Goal: Task Accomplishment & Management: Manage account settings

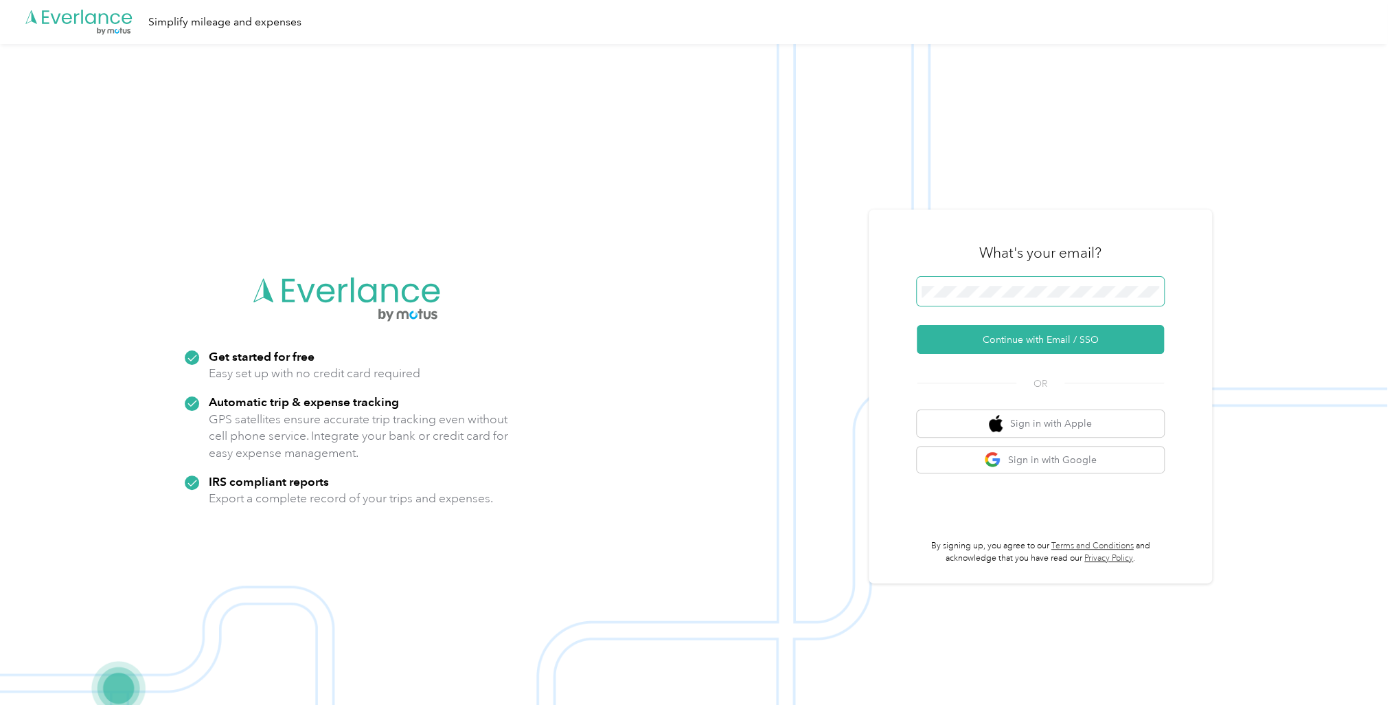
click at [1089, 284] on span at bounding box center [1040, 291] width 247 height 29
click at [1028, 338] on button "Continue with Email / SSO" at bounding box center [1040, 339] width 247 height 29
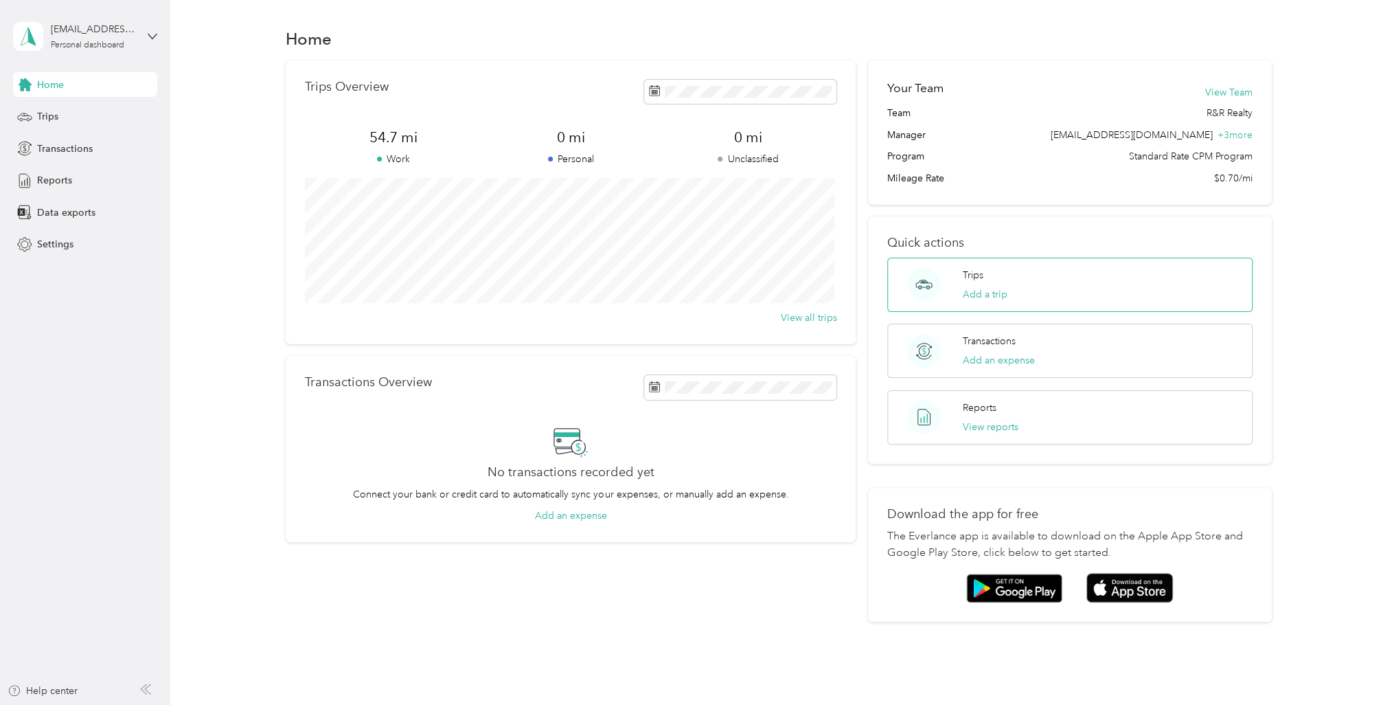
click at [985, 282] on div "Trips Add a trip" at bounding box center [984, 285] width 45 height 34
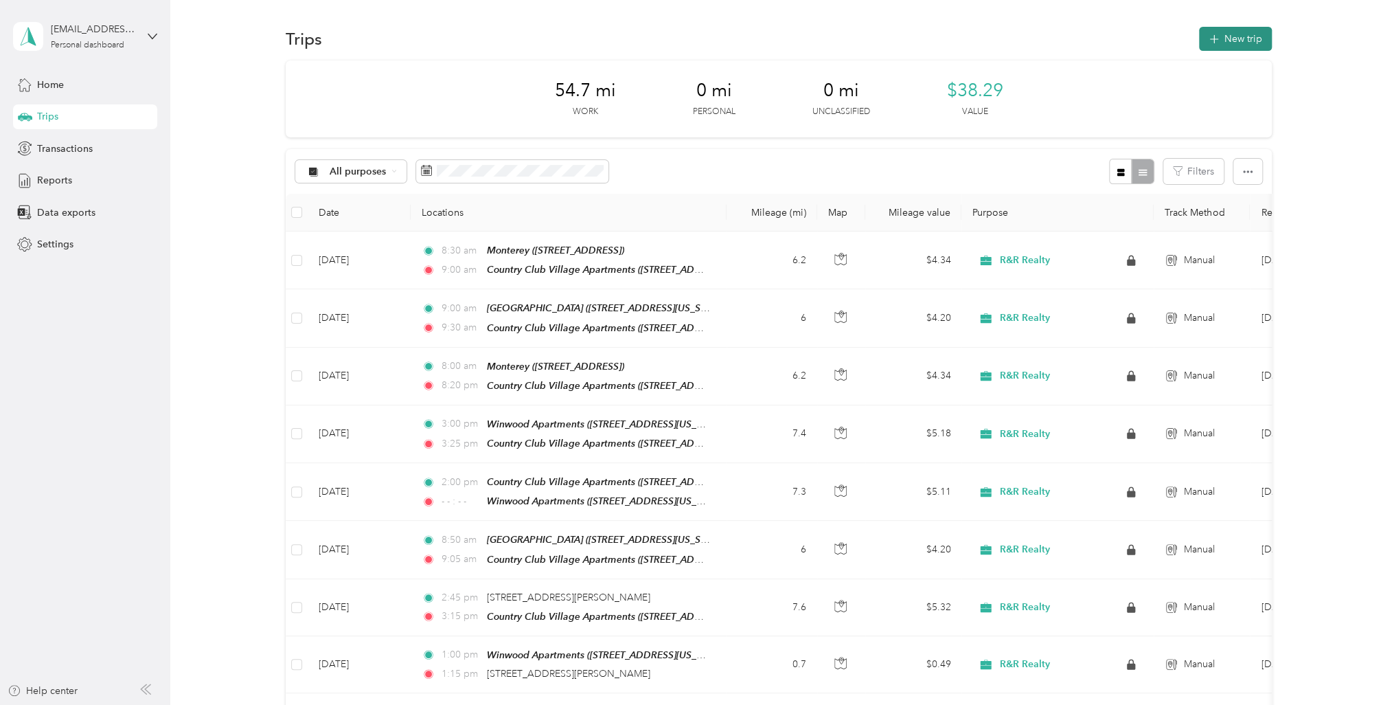
click at [1242, 44] on button "New trip" at bounding box center [1235, 39] width 73 height 24
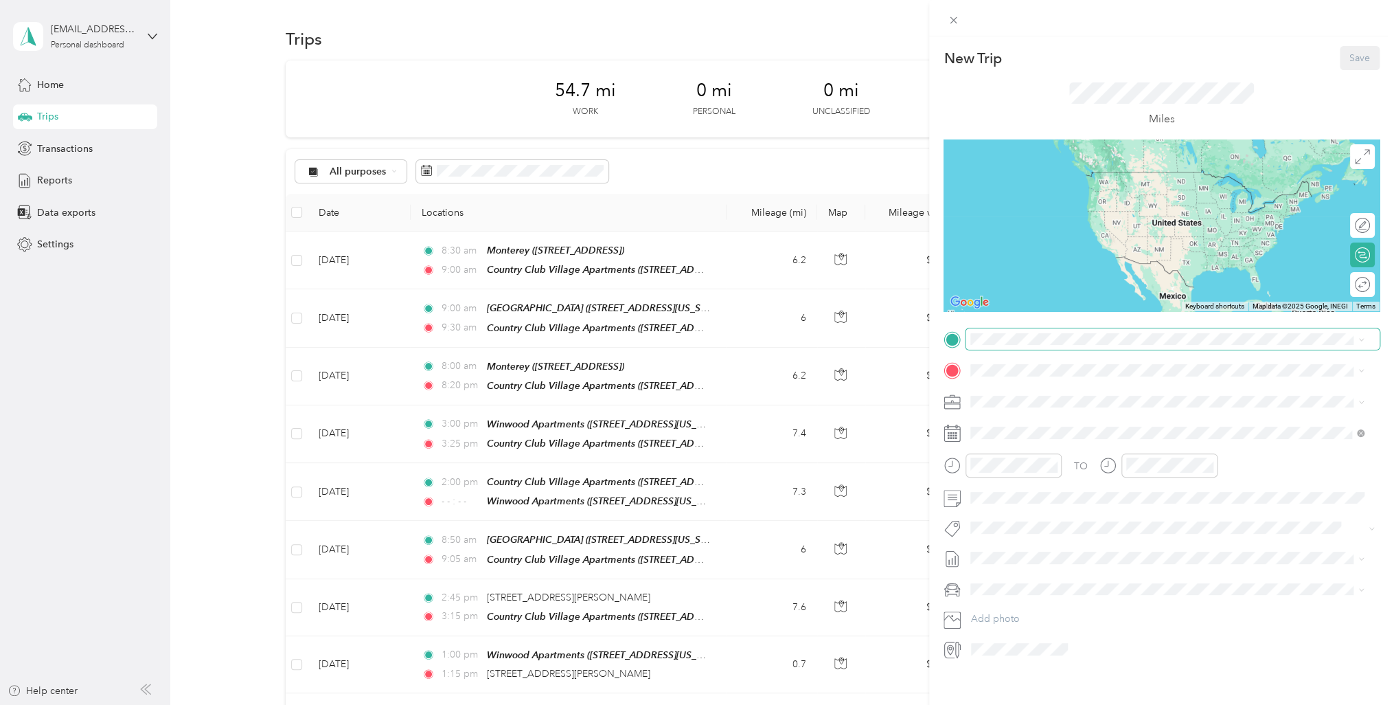
click at [1020, 345] on span at bounding box center [1173, 339] width 414 height 22
click at [1030, 389] on button "TEAM" at bounding box center [1018, 395] width 43 height 17
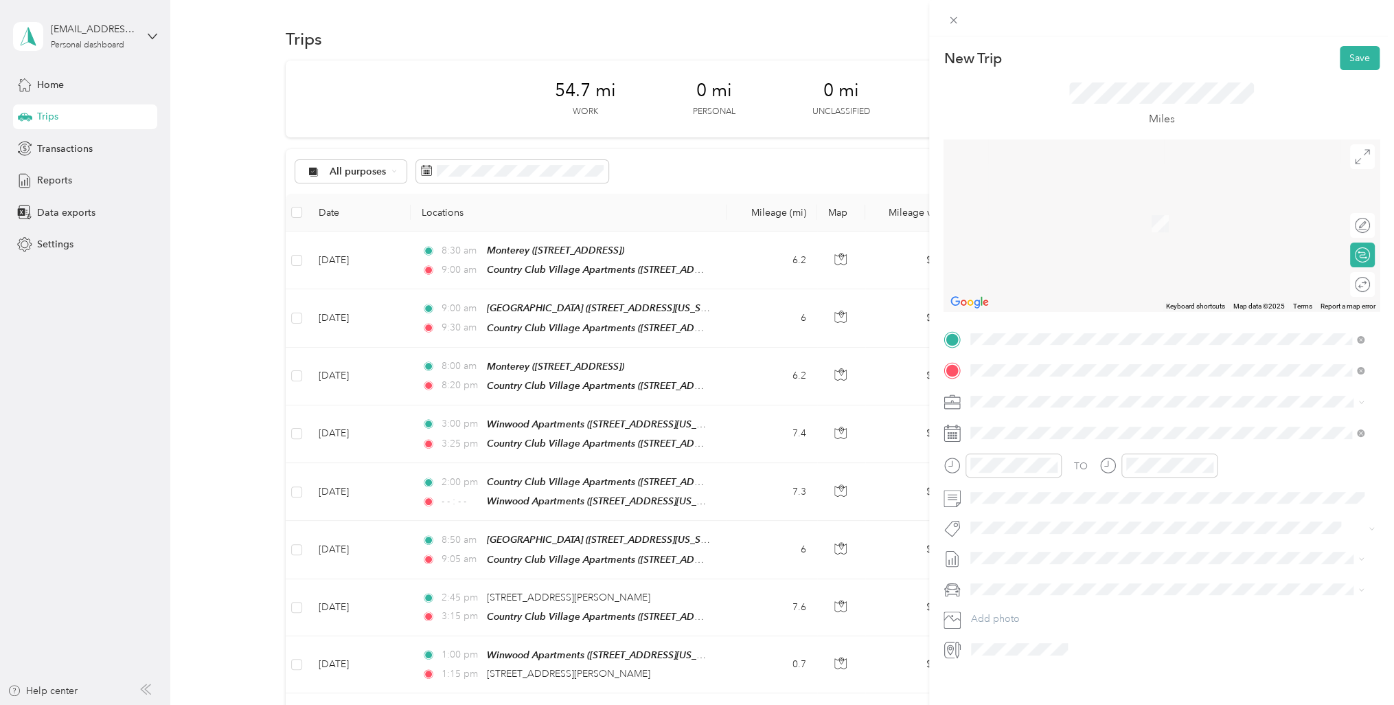
click at [1069, 422] on strong "Country Club Village Apartments" at bounding box center [1118, 427] width 149 height 12
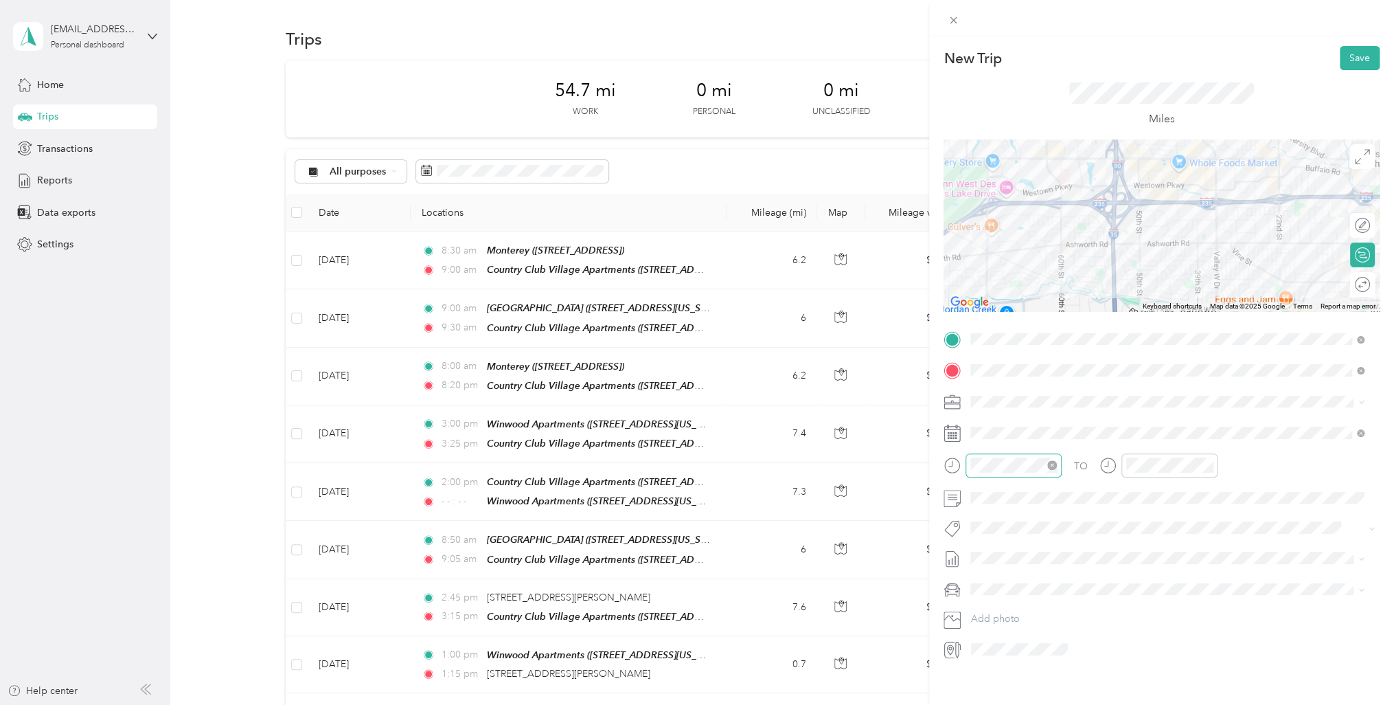
click at [1052, 464] on icon "close-circle" at bounding box center [1052, 465] width 10 height 10
click at [990, 584] on div "09" at bounding box center [984, 585] width 33 height 19
click at [1022, 497] on div "00" at bounding box center [1024, 494] width 33 height 19
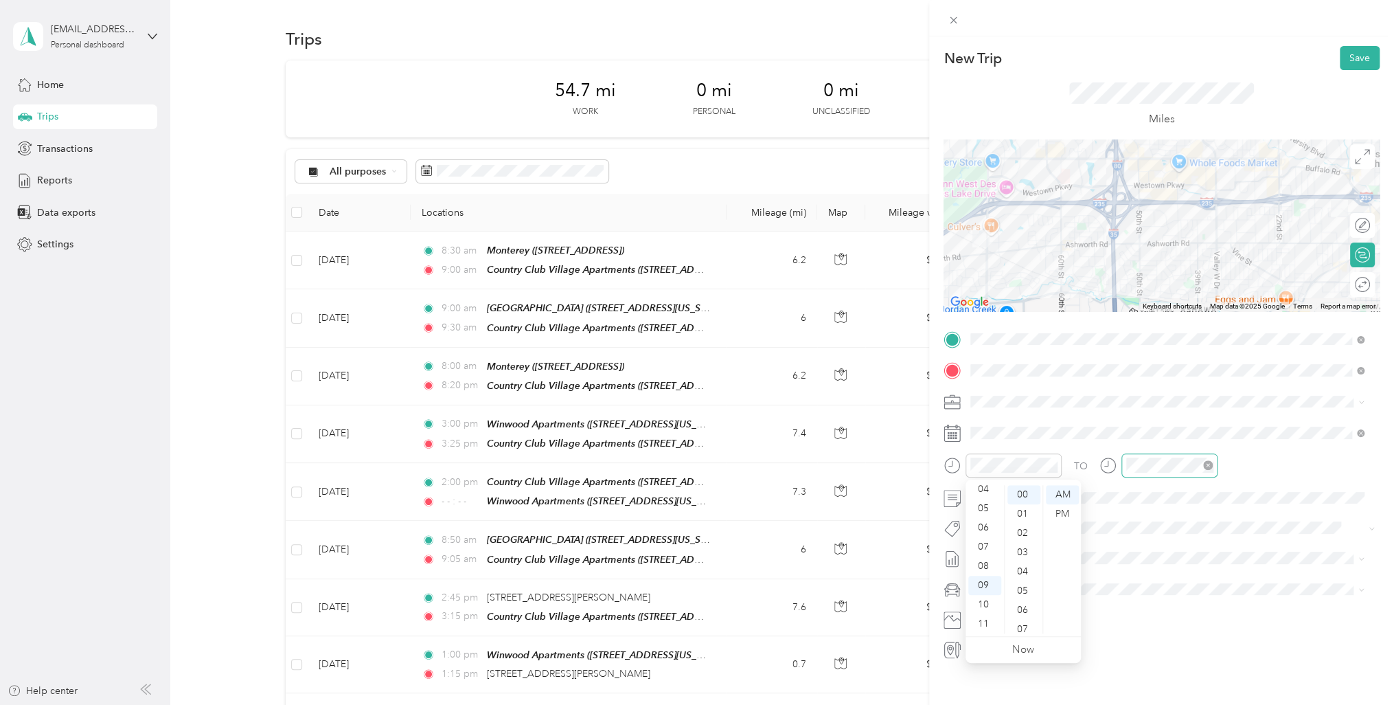
click at [1203, 466] on icon "close-circle" at bounding box center [1208, 465] width 10 height 10
click at [1137, 581] on div "09" at bounding box center [1140, 585] width 33 height 19
click at [1179, 519] on div "25" at bounding box center [1180, 519] width 33 height 19
click at [1209, 500] on div "AM" at bounding box center [1218, 494] width 33 height 19
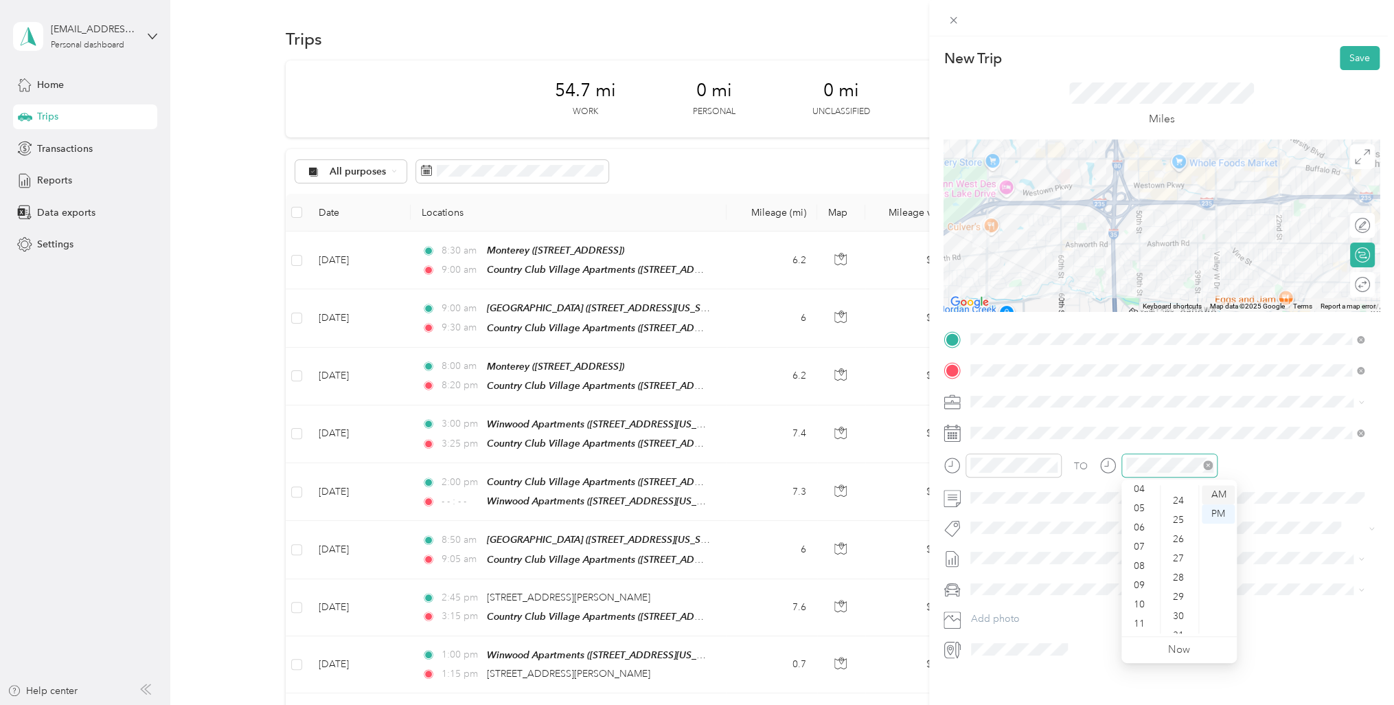
click at [1214, 497] on div "AM" at bounding box center [1218, 494] width 33 height 19
click at [1142, 580] on div "09" at bounding box center [1140, 585] width 33 height 19
click at [1179, 518] on div "25" at bounding box center [1180, 519] width 33 height 19
click at [1227, 484] on div "12 01 02 03 04 05 06 07 08 09 10 11 00 01 02 03 04 05 06 07 08 09 10 11 12 13 1…" at bounding box center [1179, 559] width 115 height 154
click at [1225, 496] on div "AM" at bounding box center [1218, 494] width 33 height 19
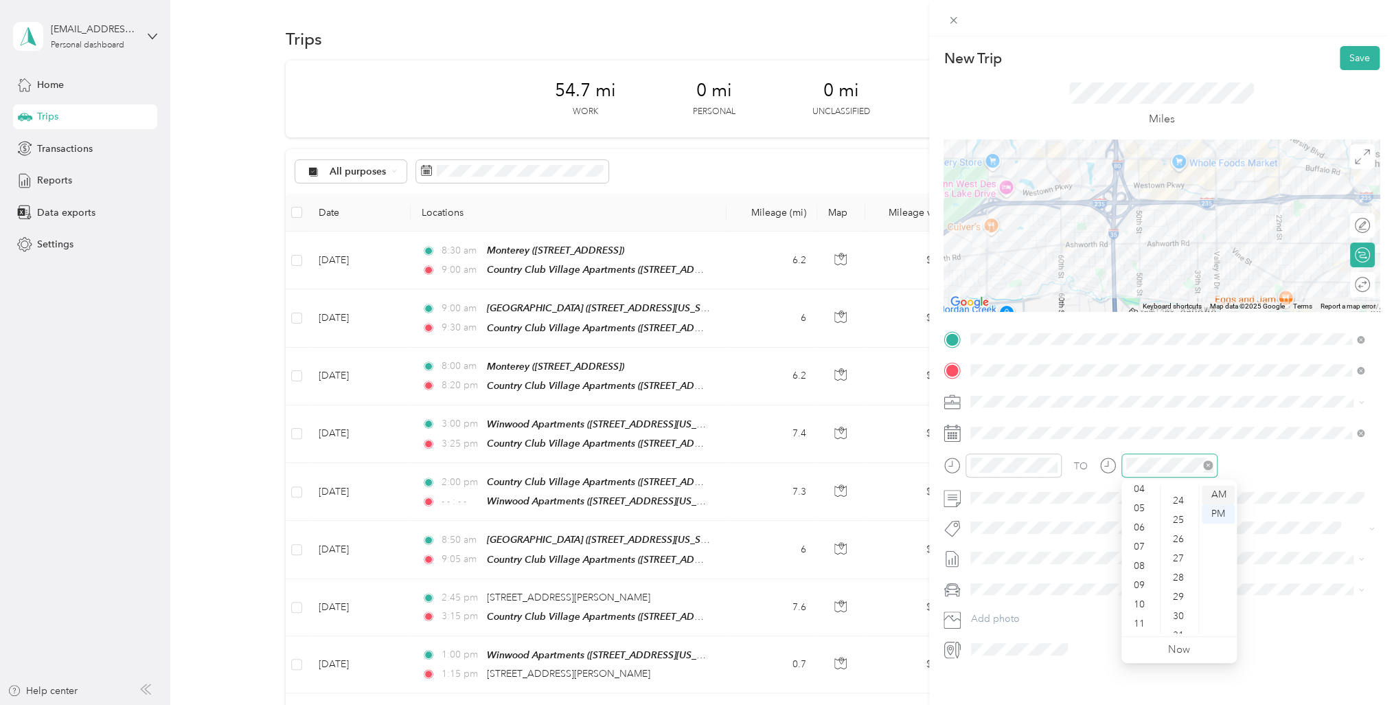
click at [1225, 496] on div "AM" at bounding box center [1218, 494] width 33 height 19
drag, startPoint x: 1225, startPoint y: 496, endPoint x: 1091, endPoint y: 450, distance: 141.0
click at [1066, 459] on div "TO" at bounding box center [1162, 470] width 436 height 34
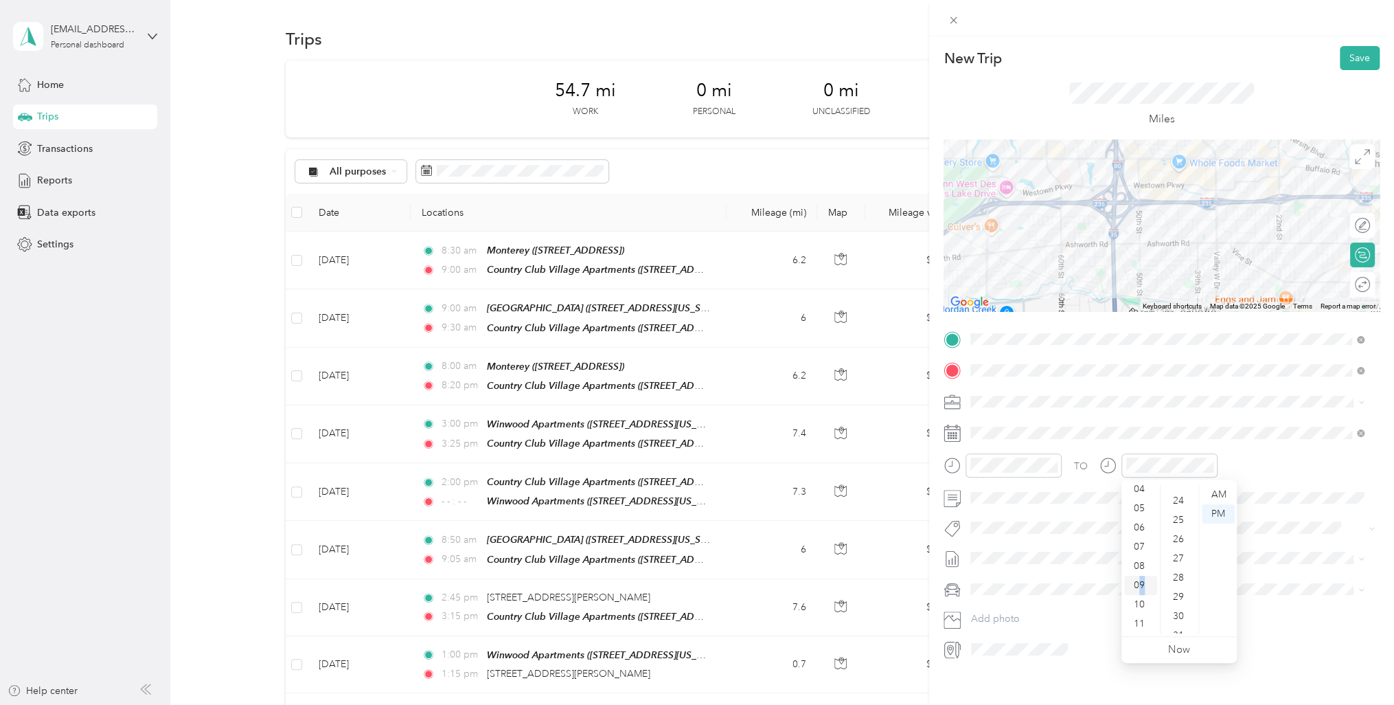
click at [1141, 582] on div "09" at bounding box center [1140, 585] width 33 height 19
click at [1140, 587] on div "09" at bounding box center [1140, 585] width 33 height 19
click at [1138, 587] on div "09" at bounding box center [1140, 585] width 33 height 19
click at [1217, 492] on div "AM" at bounding box center [1218, 494] width 33 height 19
click at [1183, 650] on link "Now" at bounding box center [1179, 649] width 22 height 13
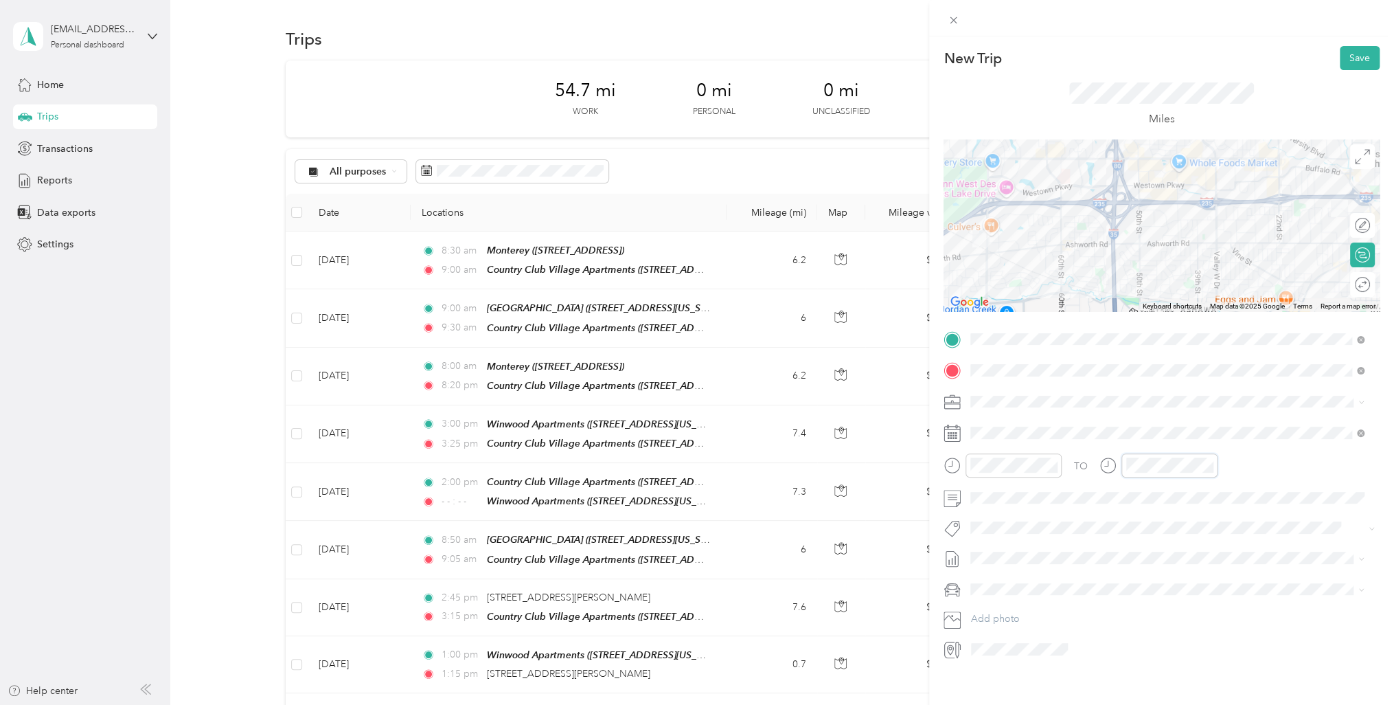
scroll to position [1006, 0]
click at [1140, 587] on div "09" at bounding box center [1140, 585] width 33 height 19
click at [1190, 492] on div "26" at bounding box center [1180, 493] width 33 height 19
click at [1181, 506] on div "25" at bounding box center [1180, 502] width 33 height 19
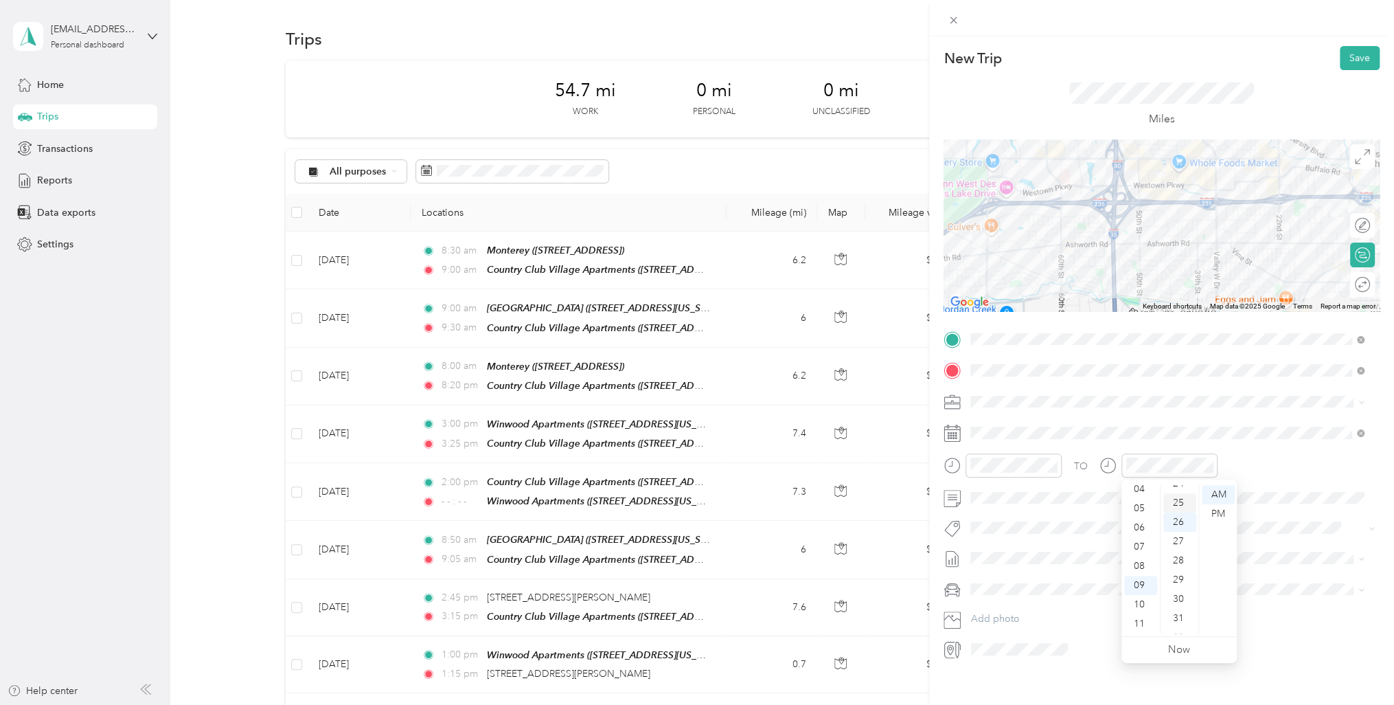
scroll to position [481, 0]
click at [1234, 457] on div "TO" at bounding box center [1162, 470] width 436 height 34
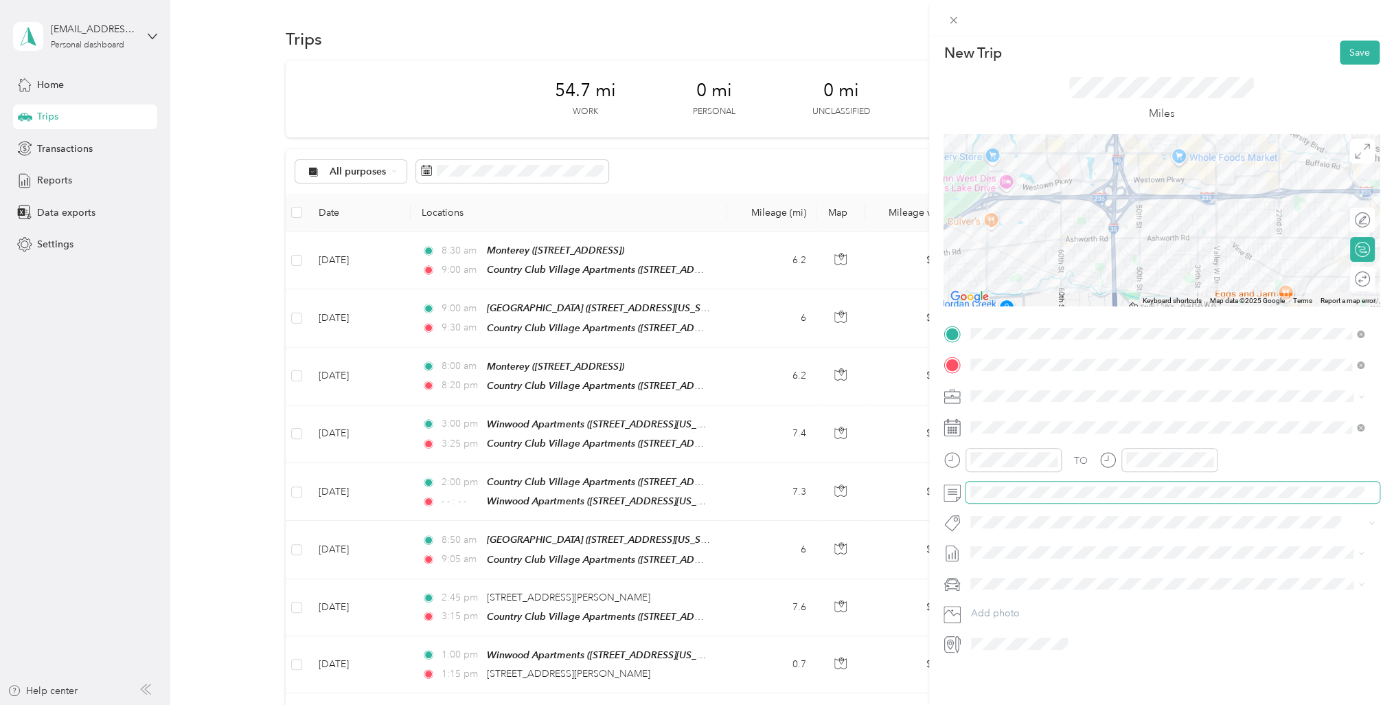
scroll to position [0, 0]
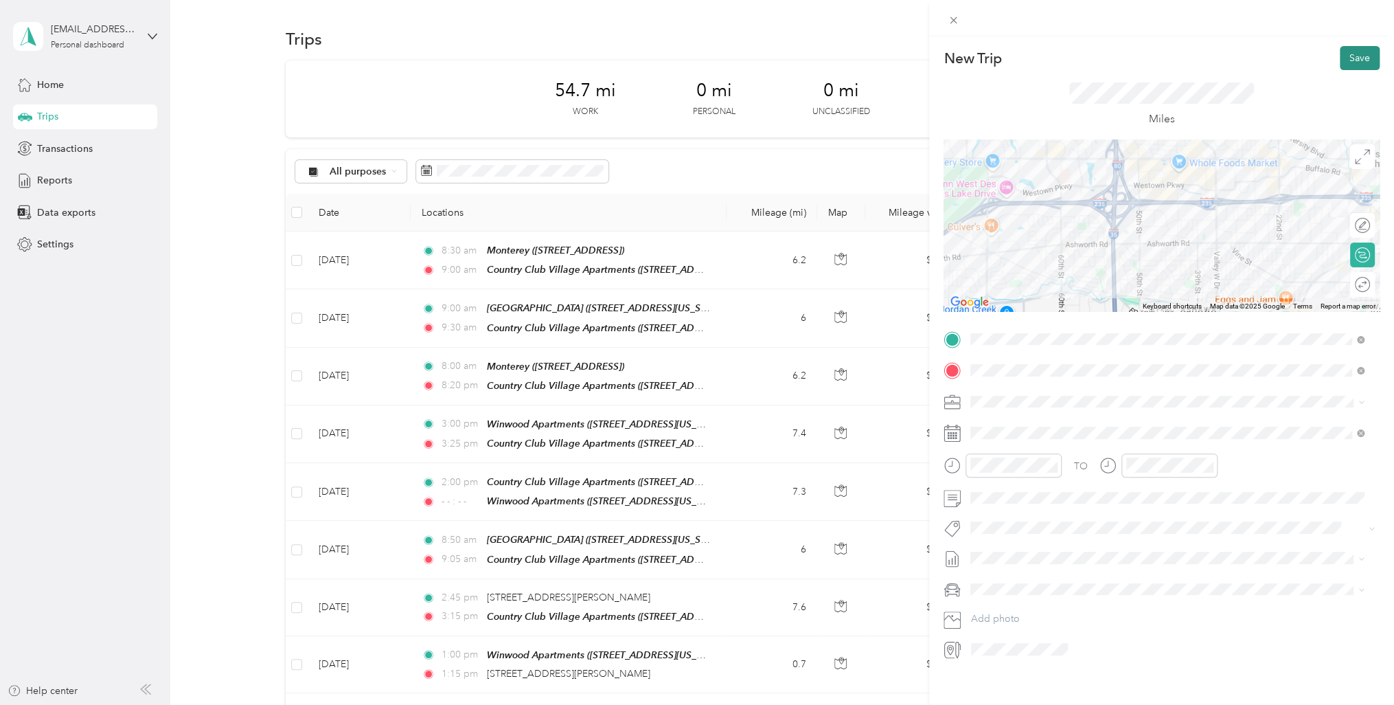
click at [1348, 56] on button "Save" at bounding box center [1360, 58] width 40 height 24
